Goal: Check status: Check status

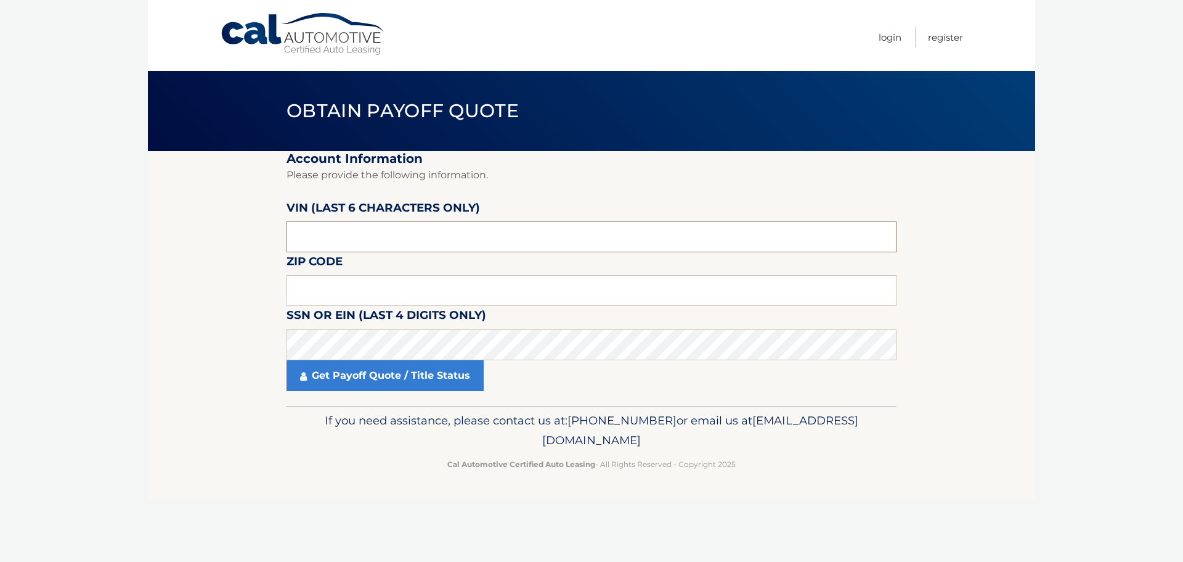
click at [335, 231] on input "text" at bounding box center [592, 236] width 610 height 31
paste input "2T2HZM"
drag, startPoint x: 365, startPoint y: 235, endPoint x: 271, endPoint y: 230, distance: 94.4
click at [271, 230] on section "Account Information Please provide the following information. [PERSON_NAME] (la…" at bounding box center [592, 278] width 888 height 255
type input "2T2HZM"
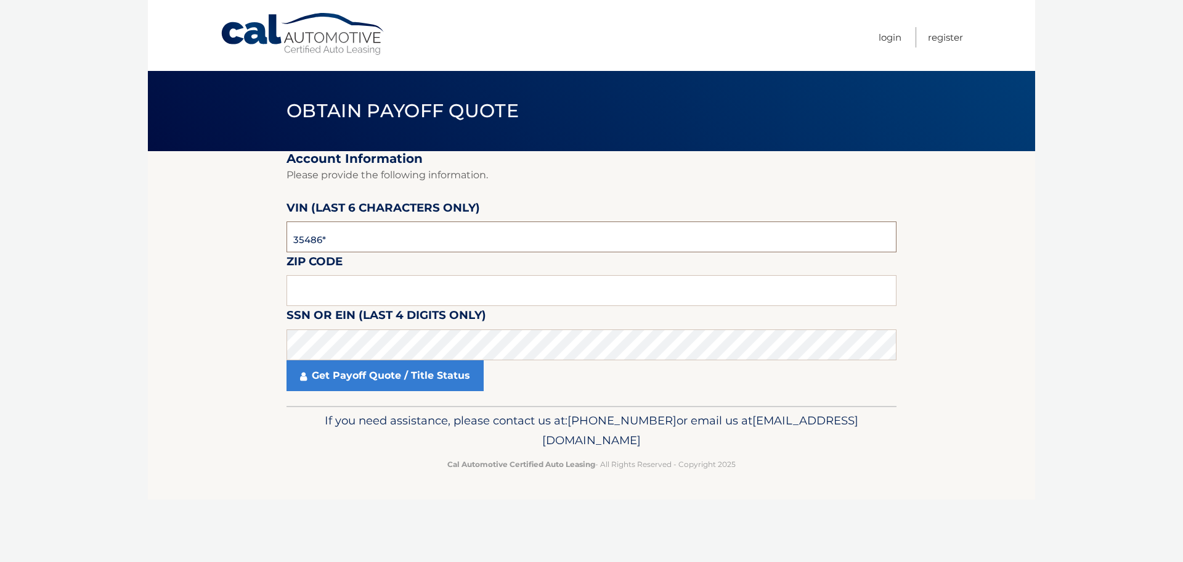
type input "354867"
click at [375, 296] on input "text" at bounding box center [592, 290] width 610 height 31
type input "11787"
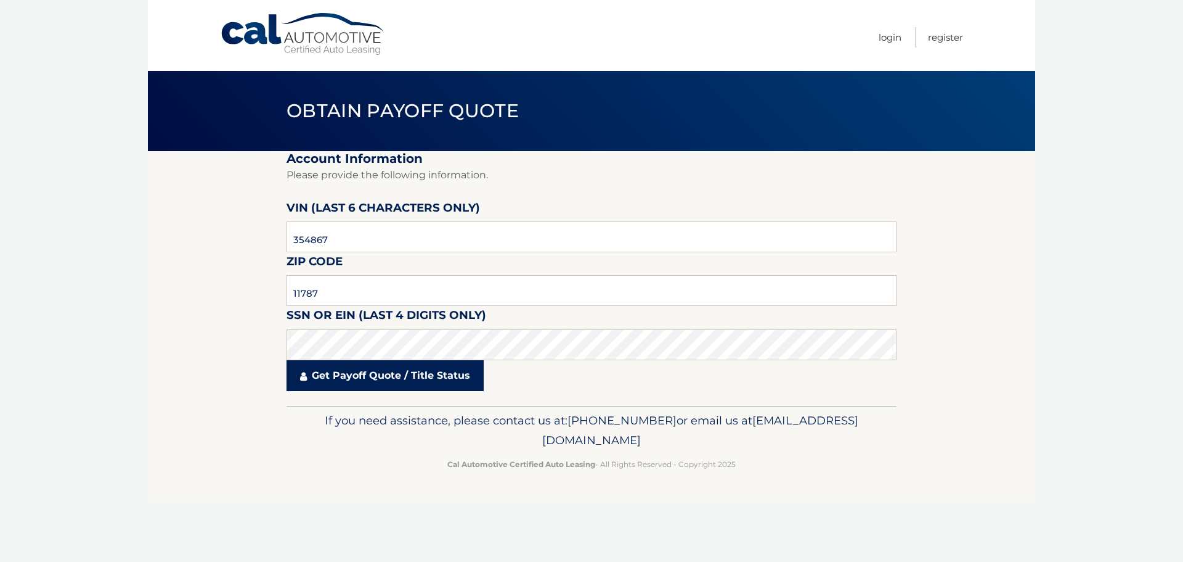
click at [398, 375] on link "Get Payoff Quote / Title Status" at bounding box center [385, 375] width 197 height 31
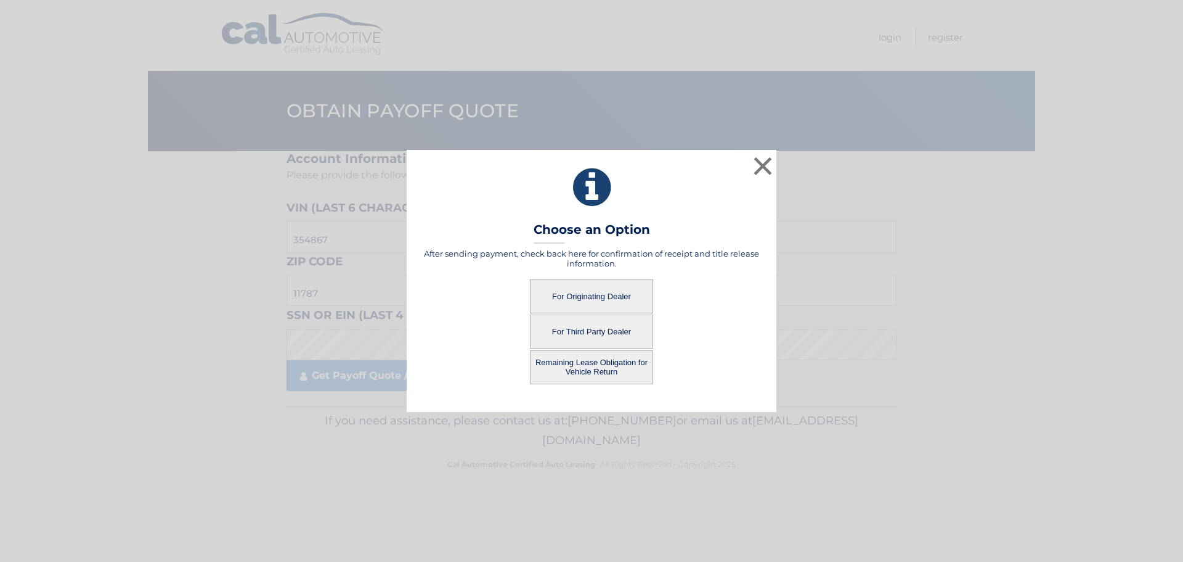
click at [580, 299] on button "For Originating Dealer" at bounding box center [591, 296] width 123 height 34
click at [591, 294] on button "For Originating Dealer" at bounding box center [591, 296] width 123 height 34
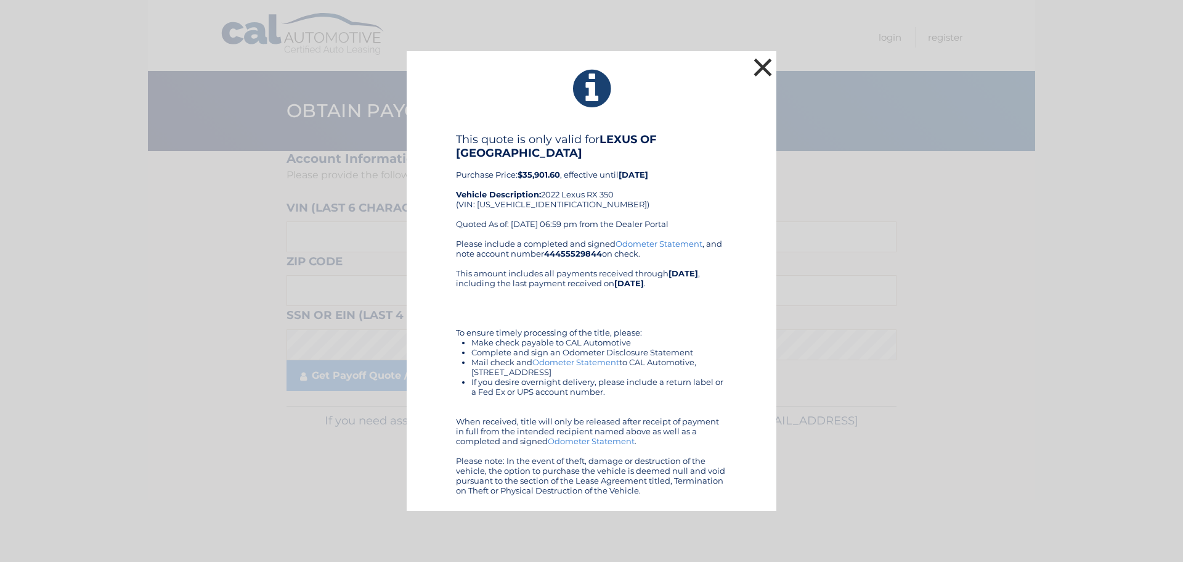
click at [762, 66] on button "×" at bounding box center [763, 67] width 25 height 25
